Goal: Task Accomplishment & Management: Manage account settings

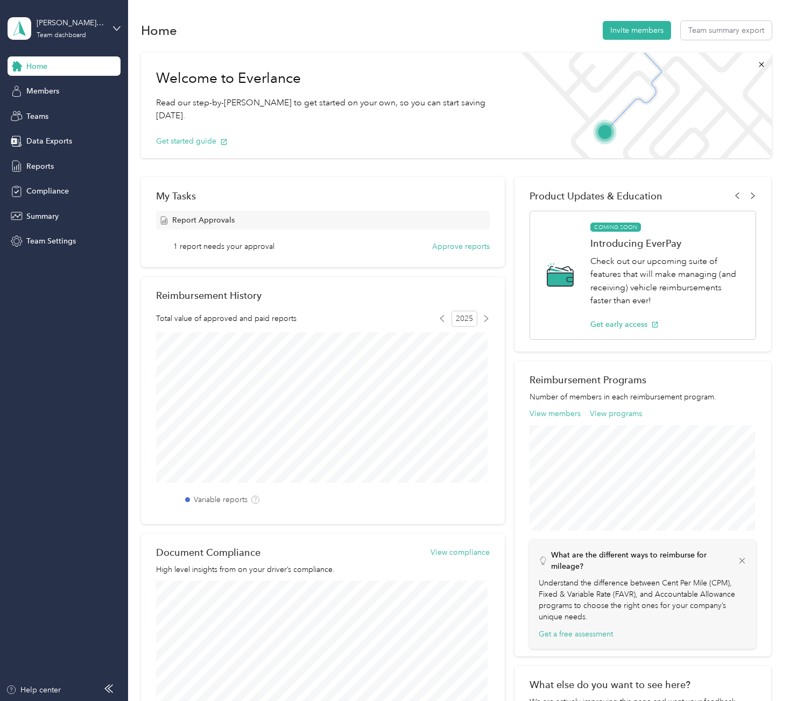
click at [72, 73] on div "Home" at bounding box center [64, 65] width 113 height 19
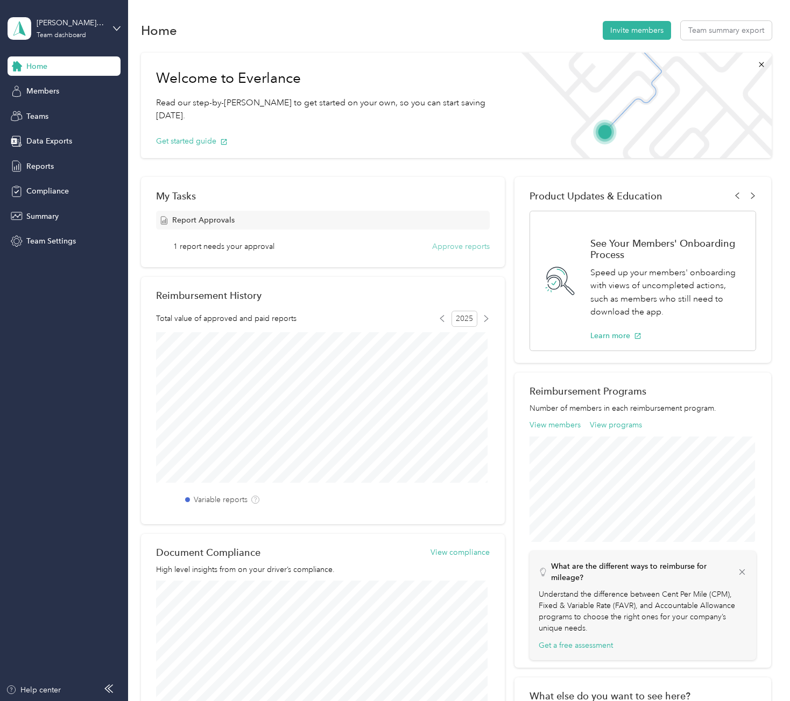
click at [441, 249] on button "Approve reports" at bounding box center [461, 246] width 58 height 11
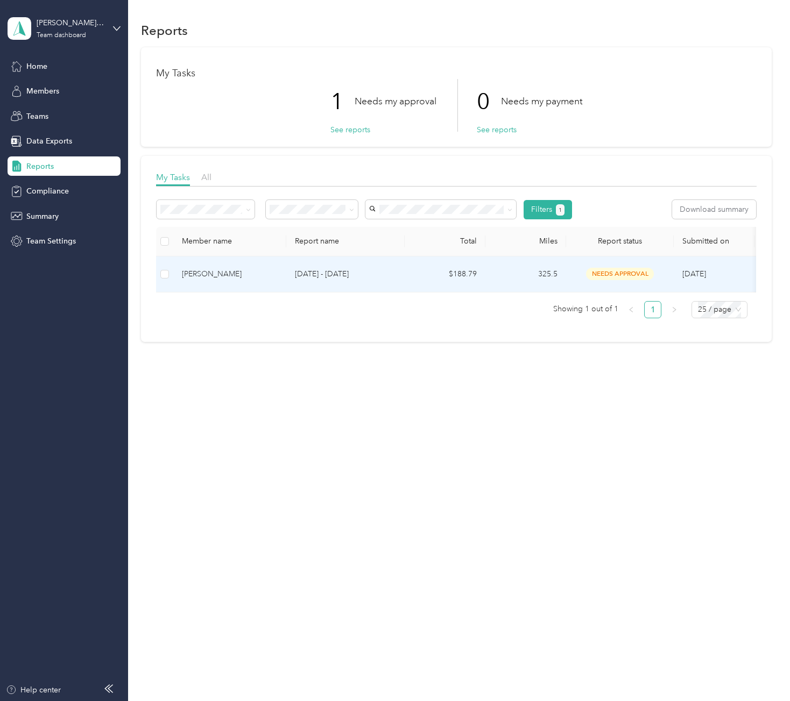
click at [540, 275] on td "325.5" at bounding box center [525, 275] width 81 height 36
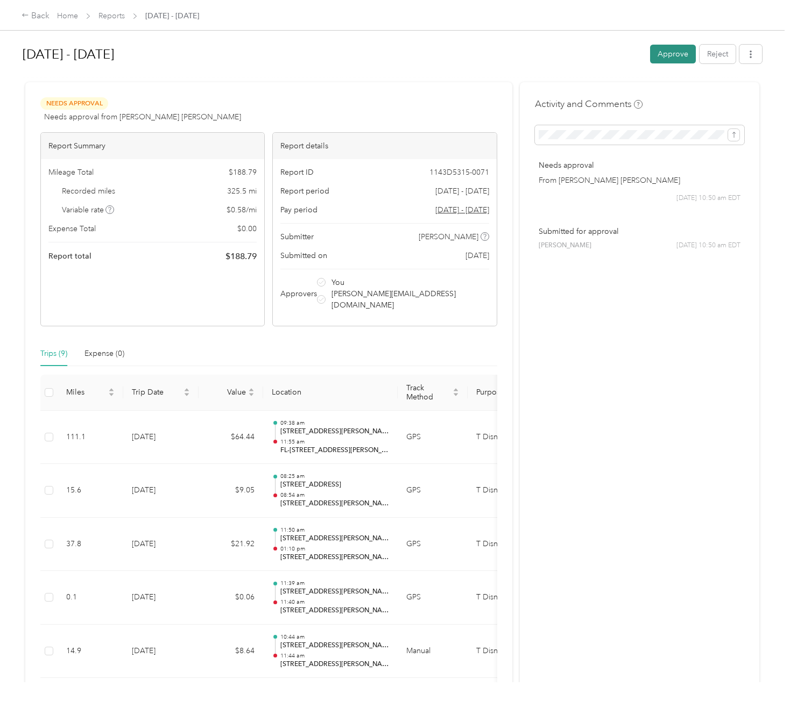
click at [661, 61] on button "Approve" at bounding box center [673, 54] width 46 height 19
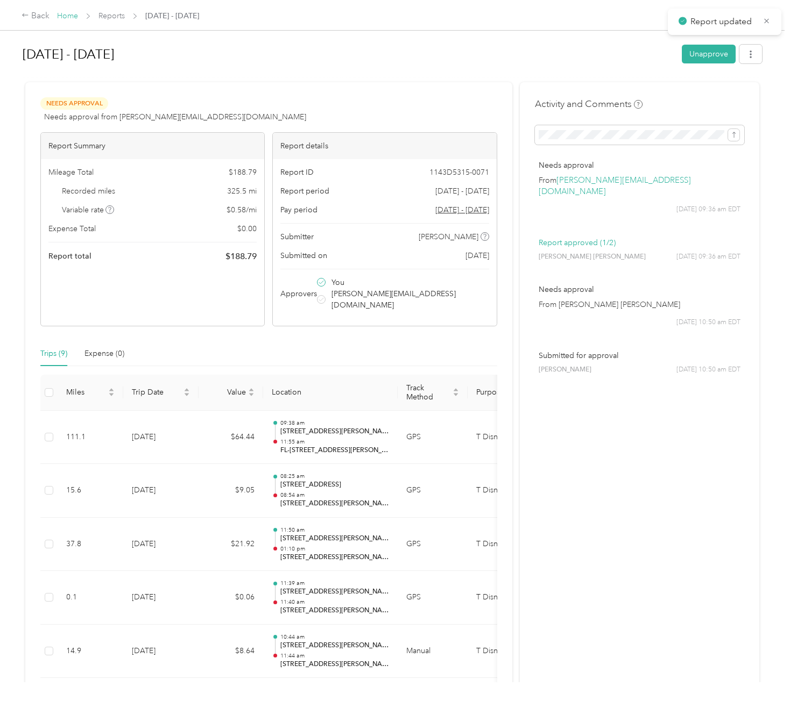
click at [62, 15] on link "Home" at bounding box center [67, 15] width 21 height 9
